Goal: Transaction & Acquisition: Download file/media

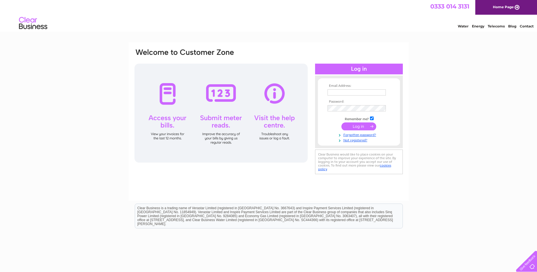
click at [355, 95] on input "text" at bounding box center [356, 92] width 58 height 6
type input "margaret@sithomson.co.uk"
click at [372, 119] on input "checkbox" at bounding box center [372, 119] width 4 height 4
checkbox input "false"
click at [370, 126] on input "submit" at bounding box center [358, 127] width 35 height 8
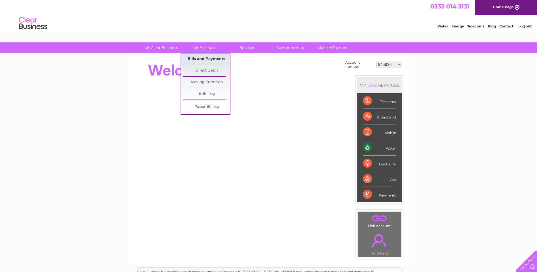
click at [200, 58] on link "Bills and Payments" at bounding box center [206, 58] width 47 height 11
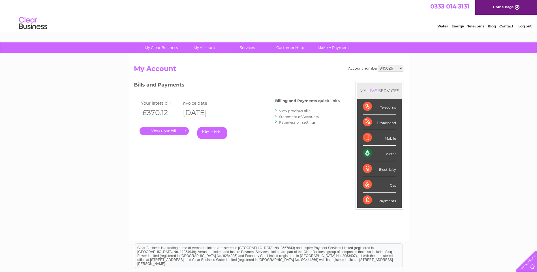
click at [178, 132] on link "." at bounding box center [164, 131] width 49 height 8
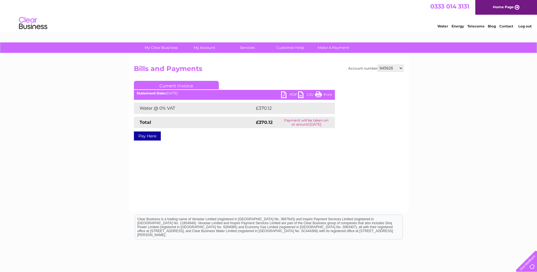
click at [285, 94] on link "PDF" at bounding box center [289, 95] width 17 height 8
click at [395, 67] on select "945626 987848 1093590 1093591 1123744 30315949 30316772" at bounding box center [390, 68] width 26 height 7
select select "987848"
click at [377, 65] on select "945626 987848 1093590 1093591 1123744 30315949 30316772" at bounding box center [390, 68] width 26 height 7
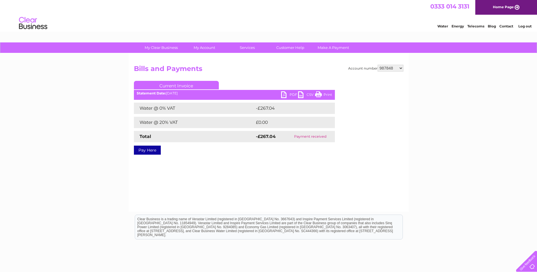
click at [399, 69] on select "945626 987848 1093590 1093591 1123744 30315949 30316772" at bounding box center [390, 68] width 26 height 7
select select "1093590"
click at [377, 65] on select "945626 987848 1093590 1093591 1123744 30315949 30316772" at bounding box center [390, 68] width 26 height 7
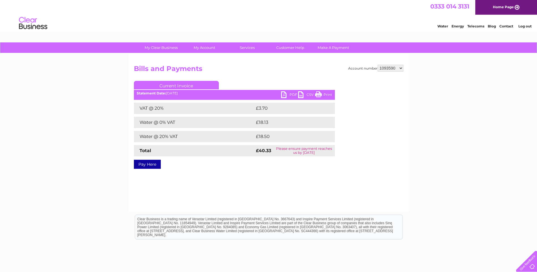
click at [291, 94] on link "PDF" at bounding box center [289, 95] width 17 height 8
click at [389, 67] on select "945626 987848 1093590 1093591 1123744 30315949 30316772" at bounding box center [390, 68] width 26 height 7
select select "1093591"
click at [377, 65] on select "945626 987848 1093590 1093591 1123744 30315949 30316772" at bounding box center [390, 68] width 26 height 7
click at [291, 97] on link "PDF" at bounding box center [289, 95] width 17 height 8
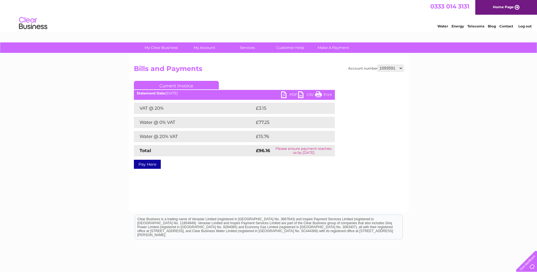
click at [385, 68] on select "945626 987848 1093590 1093591 1123744 30315949 30316772" at bounding box center [390, 68] width 26 height 7
select select "1123744"
click at [377, 65] on select "945626 987848 1093590 1093591 1123744 30315949 30316772" at bounding box center [390, 68] width 26 height 7
click at [387, 69] on select "945626 987848 1093590 1093591 1123744 30315949 30316772" at bounding box center [390, 68] width 26 height 7
select select "30315949"
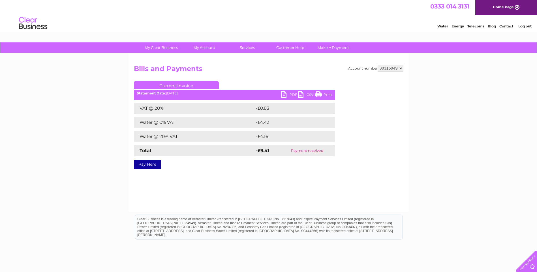
click at [377, 65] on select "945626 987848 1093590 1093591 1123744 30315949 30316772" at bounding box center [390, 68] width 26 height 7
click at [291, 94] on link "PDF" at bounding box center [289, 95] width 17 height 8
click at [397, 69] on select "945626 987848 1093590 1093591 1123744 30315949 30316772" at bounding box center [390, 68] width 26 height 7
select select "30316772"
click at [377, 65] on select "945626 987848 1093590 1093591 1123744 30315949 30316772" at bounding box center [390, 68] width 26 height 7
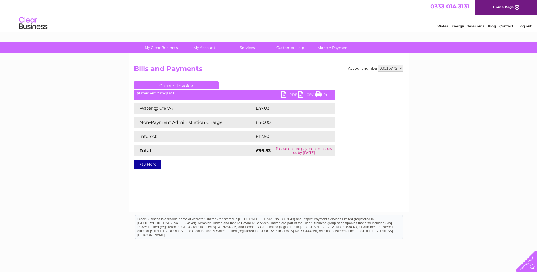
click at [289, 93] on link "PDF" at bounding box center [289, 95] width 17 height 8
click at [523, 28] on li "Log out" at bounding box center [524, 26] width 17 height 7
drag, startPoint x: 523, startPoint y: 26, endPoint x: 518, endPoint y: 35, distance: 10.4
click at [522, 27] on link "Log out" at bounding box center [524, 26] width 13 height 4
